Goal: Task Accomplishment & Management: Use online tool/utility

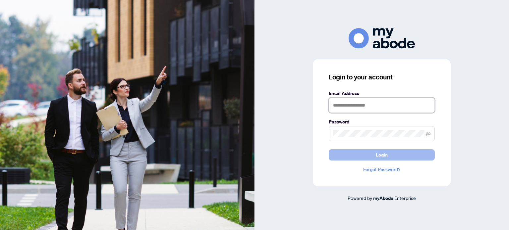
type input "**********"
click at [388, 153] on span "Login" at bounding box center [382, 155] width 12 height 11
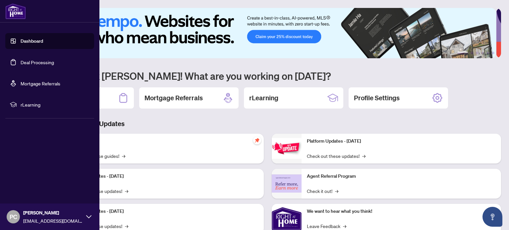
click at [36, 63] on link "Deal Processing" at bounding box center [37, 62] width 33 height 6
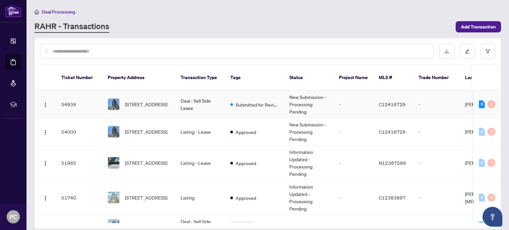
click at [200, 97] on td "Deal - Sell Side Lease" at bounding box center [200, 105] width 50 height 28
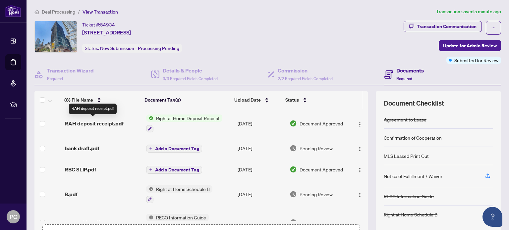
click at [103, 124] on span "RAH deposit receipt.pdf" at bounding box center [94, 124] width 59 height 8
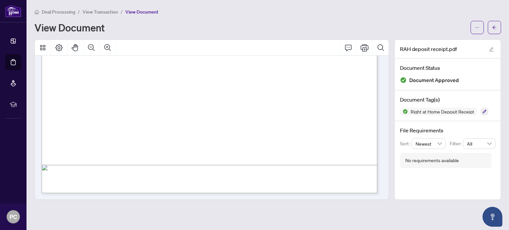
scroll to position [138, 0]
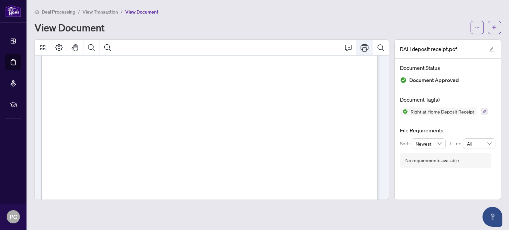
click at [369, 49] on icon "Print" at bounding box center [365, 48] width 8 height 8
